Goal: Task Accomplishment & Management: Complete application form

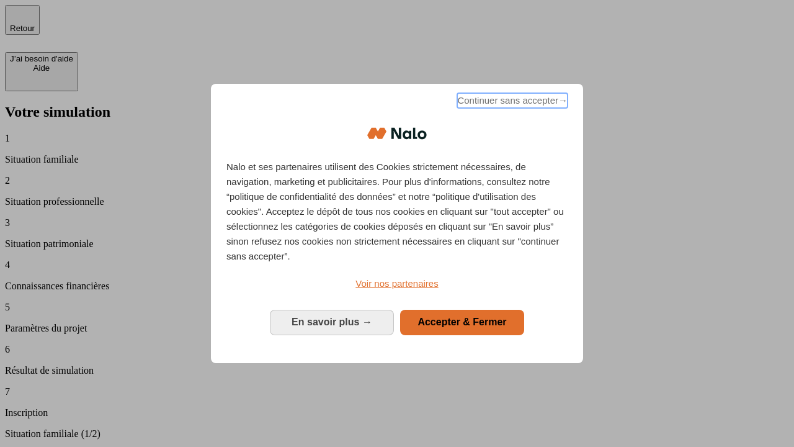
click at [511, 102] on span "Continuer sans accepter →" at bounding box center [512, 100] width 110 height 15
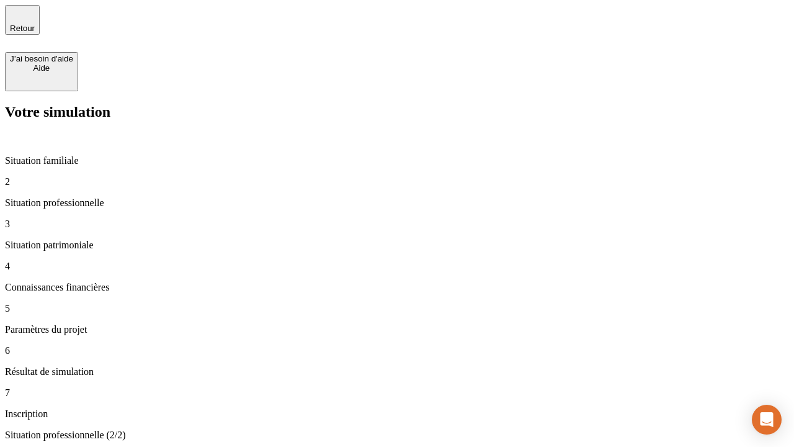
type input "30 000"
type input "40 000"
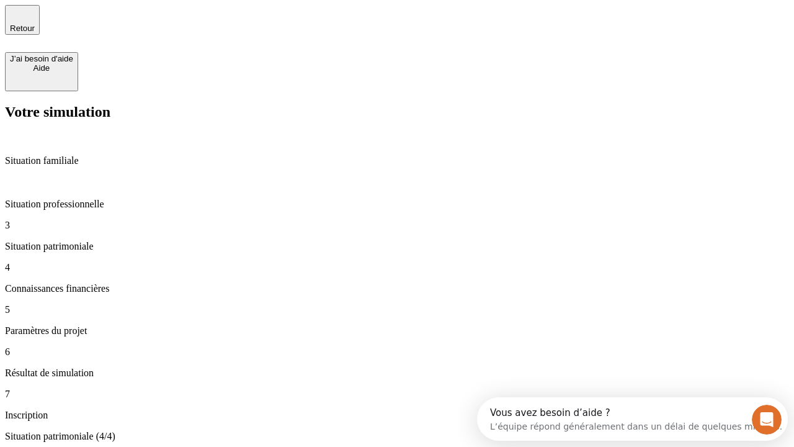
type input "1 100"
type input "20"
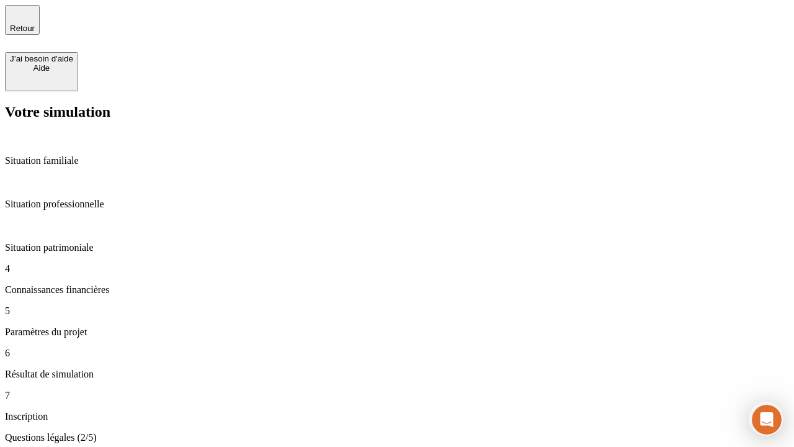
scroll to position [2, 0]
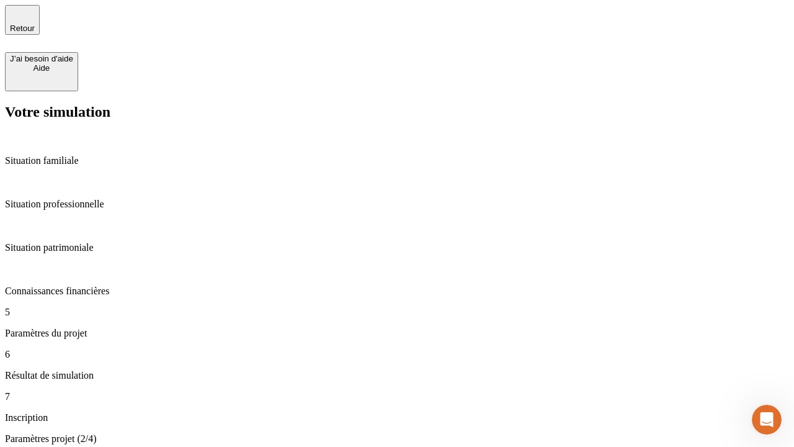
type input "40"
type input "62"
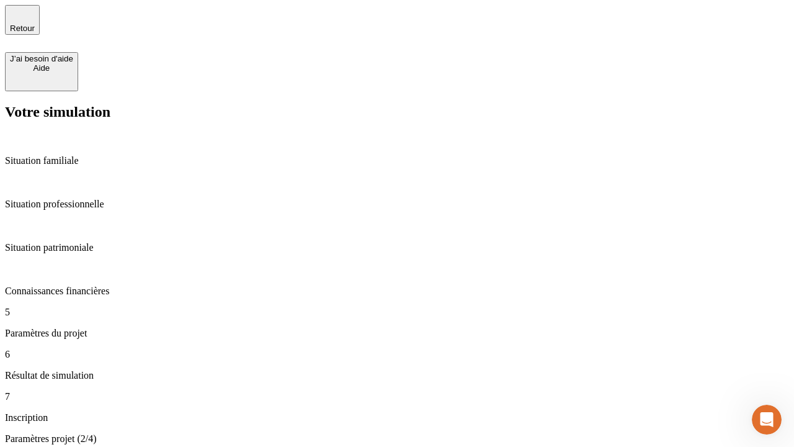
type input "50 000"
type input "640"
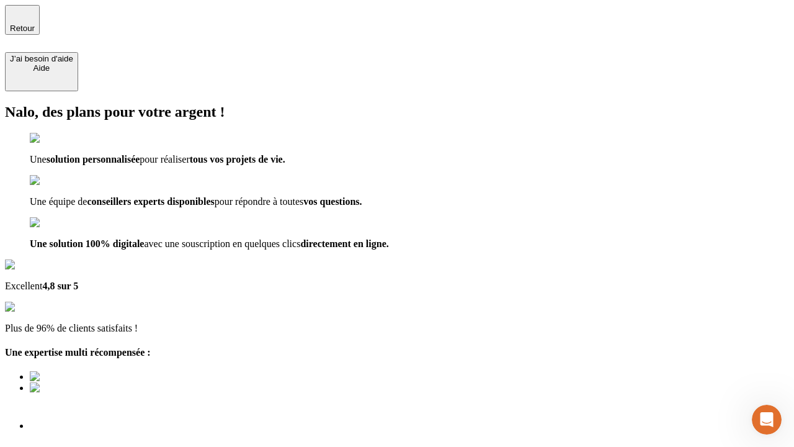
type input "[EMAIL_ADDRESS][DOMAIN_NAME]"
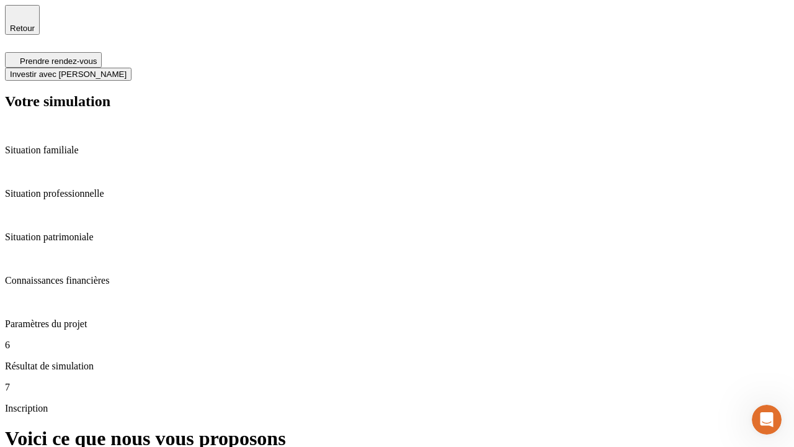
click at [127, 69] on span "Investir avec [PERSON_NAME]" at bounding box center [68, 73] width 117 height 9
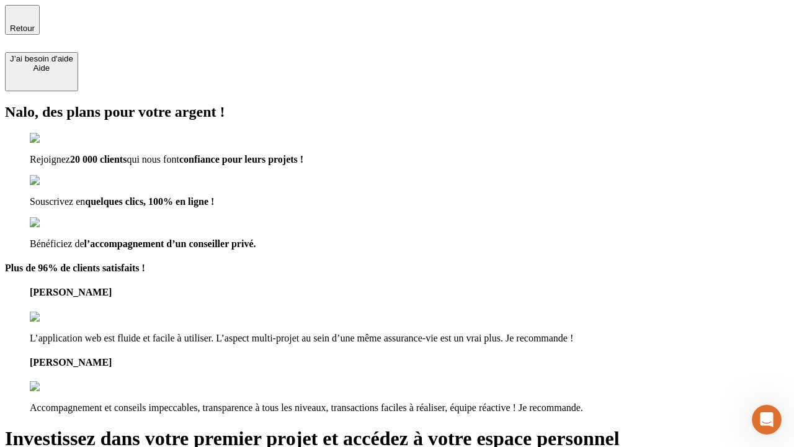
type input "[EMAIL_ADDRESS][DOMAIN_NAME]"
